Goal: Information Seeking & Learning: Check status

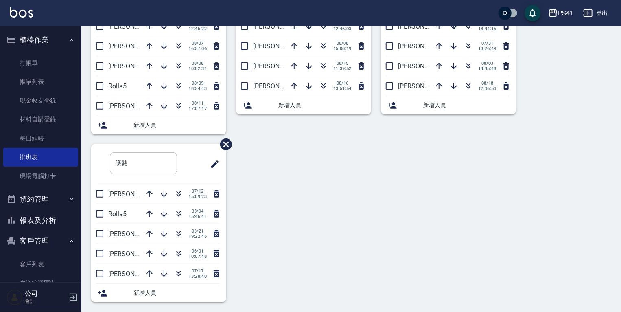
scroll to position [90, 0]
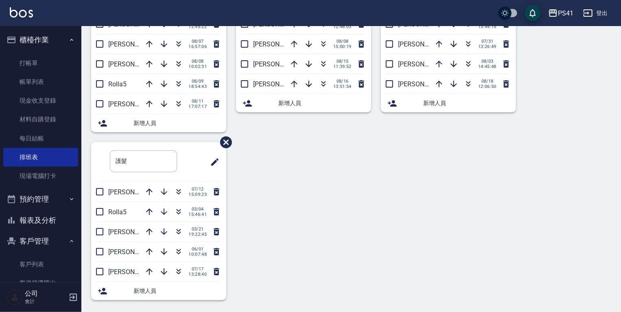
drag, startPoint x: 63, startPoint y: 220, endPoint x: 68, endPoint y: 215, distance: 8.1
click at [63, 221] on button "報表及分析" at bounding box center [40, 220] width 75 height 21
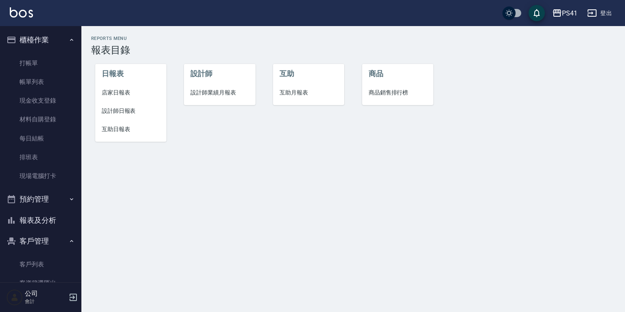
click at [121, 107] on span "設計師日報表" at bounding box center [131, 111] width 58 height 9
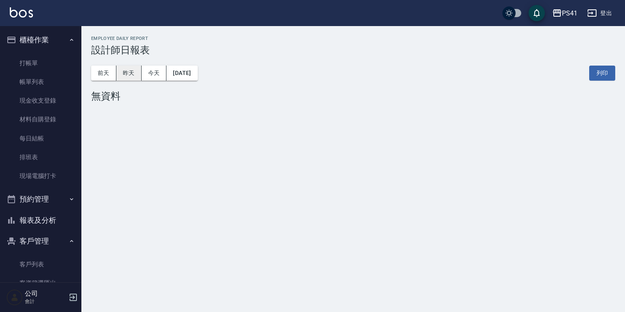
click at [131, 70] on button "昨天" at bounding box center [128, 73] width 25 height 15
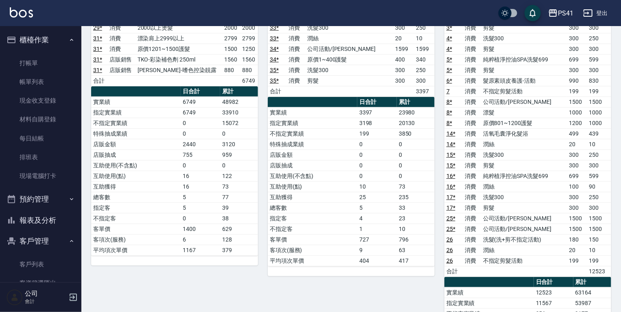
scroll to position [65, 0]
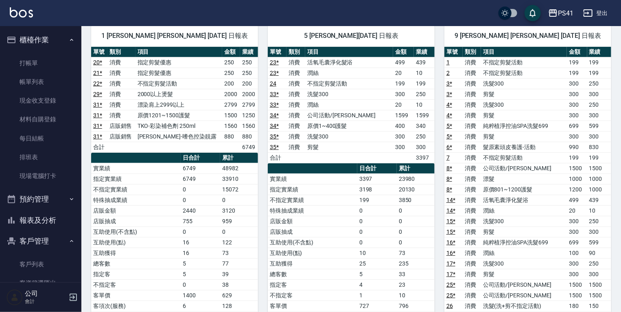
click at [57, 224] on button "報表及分析" at bounding box center [40, 220] width 75 height 21
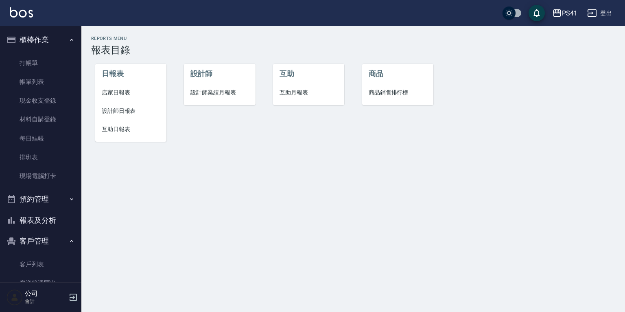
click at [113, 134] on li "互助日報表" at bounding box center [130, 129] width 71 height 18
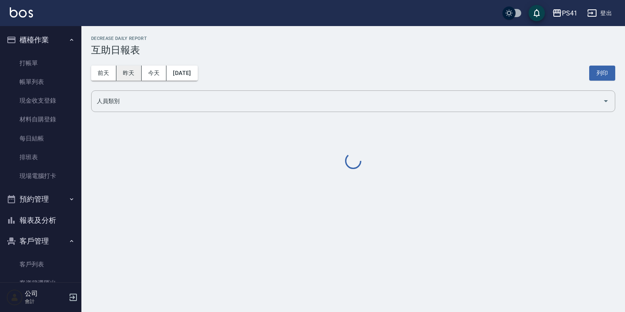
click at [127, 75] on button "昨天" at bounding box center [128, 73] width 25 height 15
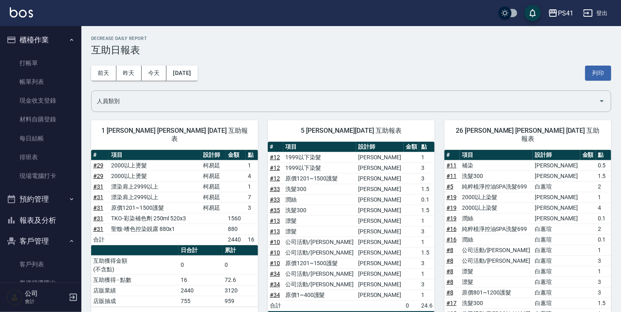
click at [55, 219] on button "報表及分析" at bounding box center [40, 220] width 75 height 21
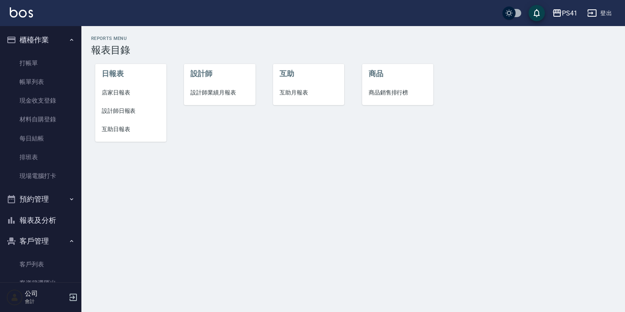
click at [121, 109] on span "設計師日報表" at bounding box center [131, 111] width 58 height 9
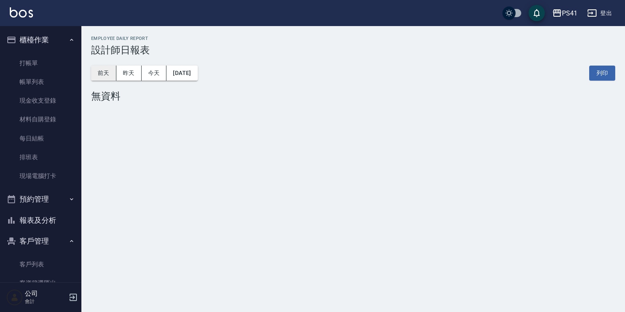
click at [112, 70] on button "前天" at bounding box center [103, 73] width 25 height 15
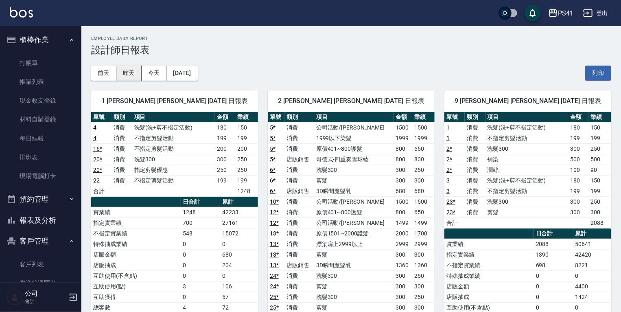
click at [122, 68] on button "昨天" at bounding box center [128, 73] width 25 height 15
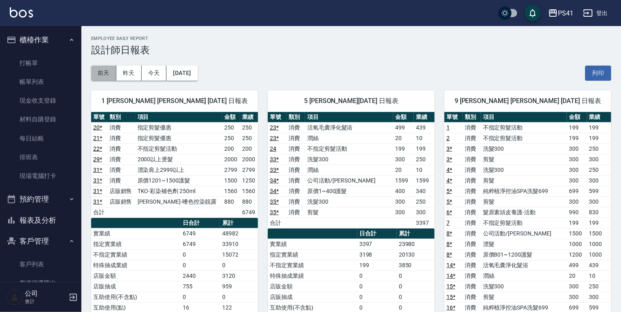
click at [109, 68] on button "前天" at bounding box center [103, 73] width 25 height 15
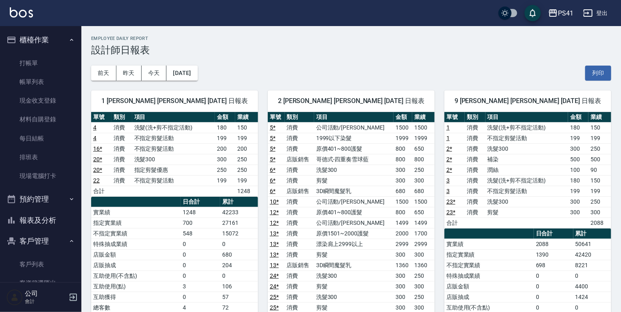
click at [55, 215] on button "報表及分析" at bounding box center [40, 220] width 75 height 21
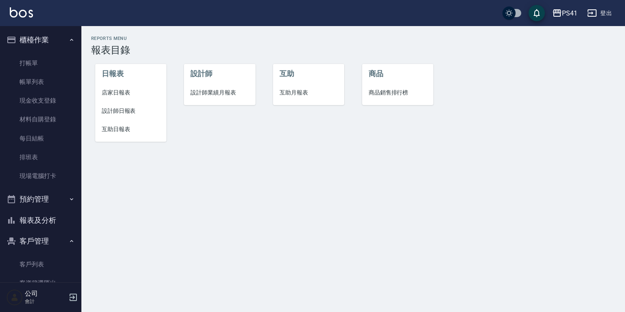
click at [242, 90] on span "設計師業績月報表" at bounding box center [220, 92] width 58 height 9
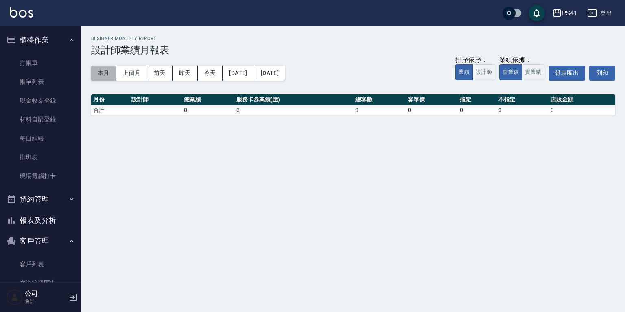
click at [94, 72] on button "本月" at bounding box center [103, 73] width 25 height 15
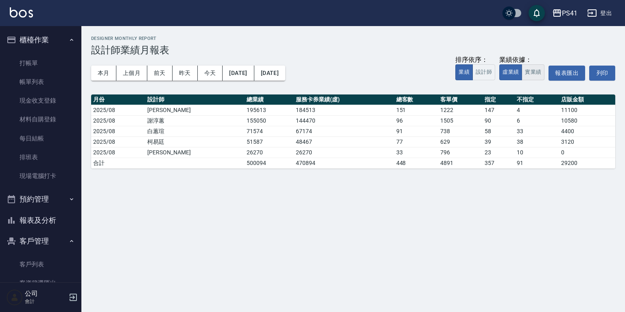
click at [531, 68] on button "實業績" at bounding box center [533, 72] width 23 height 16
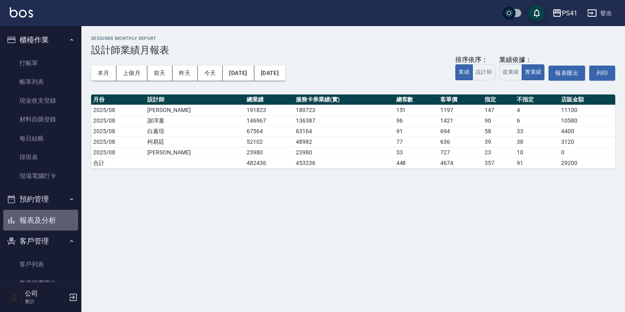
click at [44, 219] on button "報表及分析" at bounding box center [40, 220] width 75 height 21
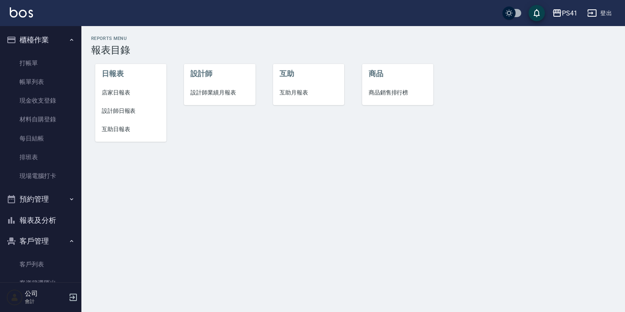
click at [291, 89] on span "互助月報表" at bounding box center [309, 92] width 58 height 9
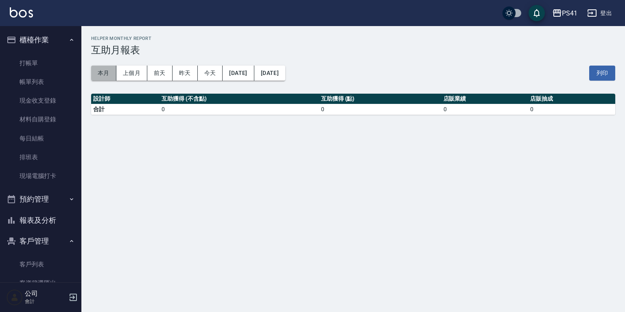
click at [104, 68] on button "本月" at bounding box center [103, 73] width 25 height 15
